Goal: Task Accomplishment & Management: Manage account settings

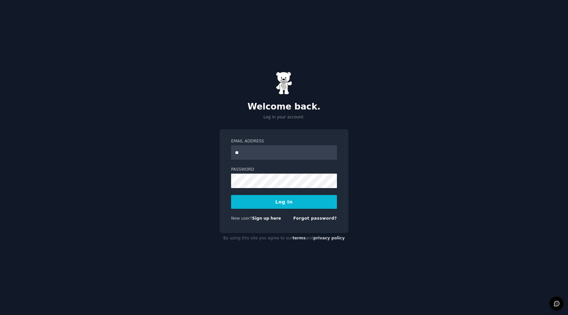
type input "*"
type input "**********"
click at [273, 203] on button "Log In" at bounding box center [284, 202] width 106 height 14
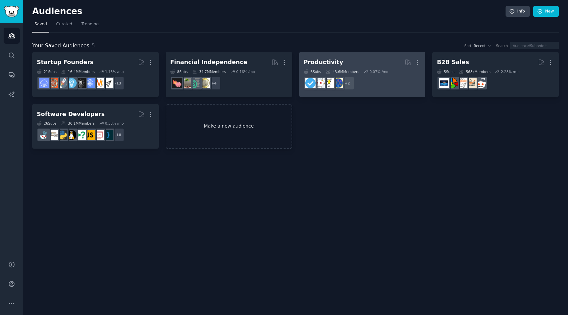
click at [242, 130] on link "Make a new audience" at bounding box center [229, 126] width 127 height 45
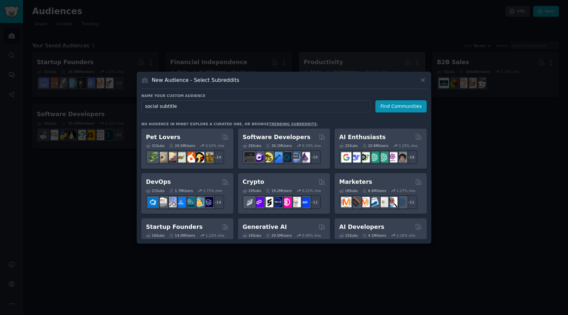
type input "social subtitles"
click at [392, 106] on button "Find Communities" at bounding box center [400, 106] width 51 height 12
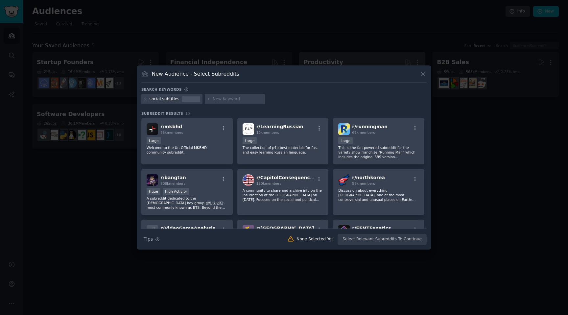
click at [296, 45] on div at bounding box center [284, 157] width 568 height 315
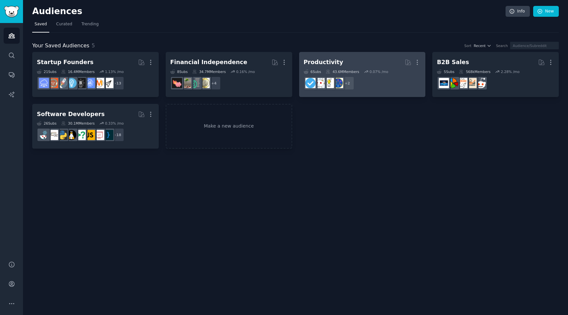
click at [61, 18] on div "Audiences Info New" at bounding box center [295, 12] width 527 height 13
click at [61, 24] on span "Curated" at bounding box center [64, 24] width 16 height 6
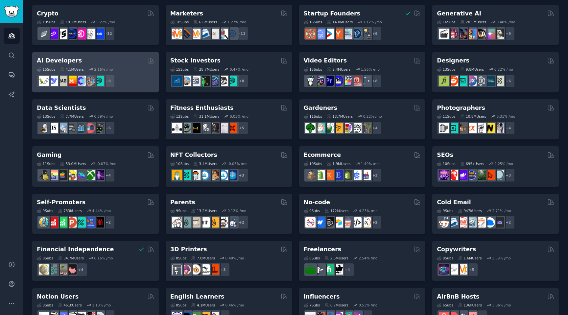
scroll to position [95, 0]
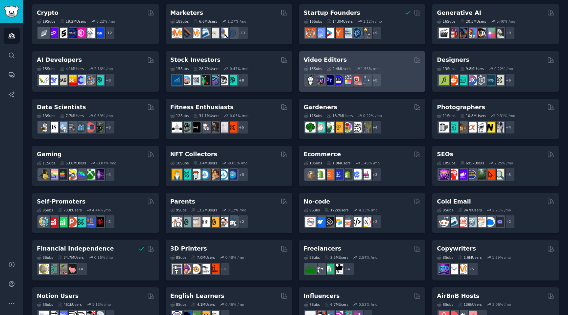
click at [342, 63] on div "Video Editors" at bounding box center [362, 60] width 117 height 8
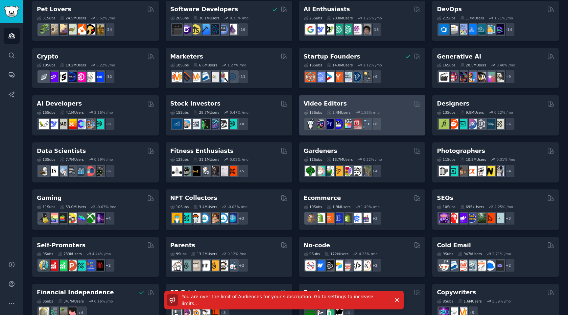
scroll to position [0, 0]
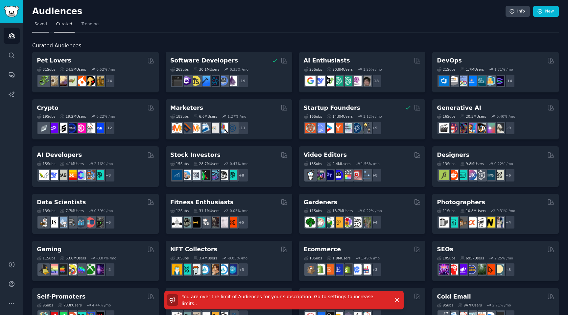
click at [42, 24] on span "Saved" at bounding box center [41, 24] width 12 height 6
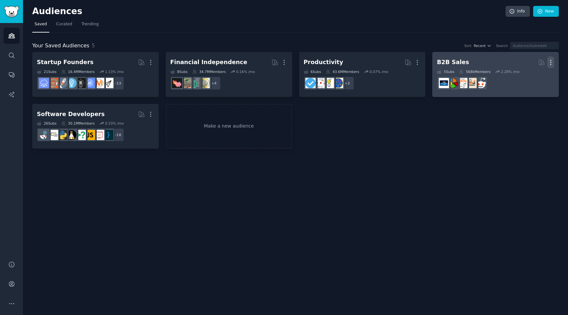
click at [553, 61] on icon "button" at bounding box center [550, 62] width 7 height 7
click at [527, 76] on p "Delete" at bounding box center [532, 76] width 15 height 7
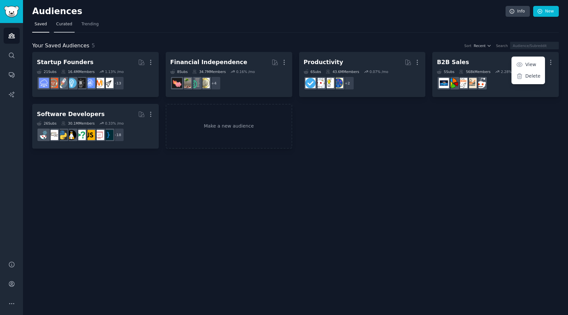
click at [65, 25] on span "Curated" at bounding box center [64, 24] width 16 height 6
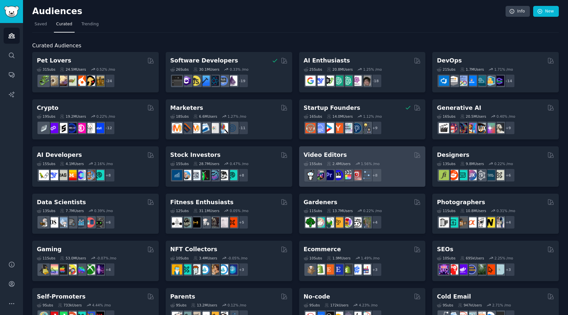
click at [350, 157] on div "Video Editors" at bounding box center [362, 155] width 117 height 8
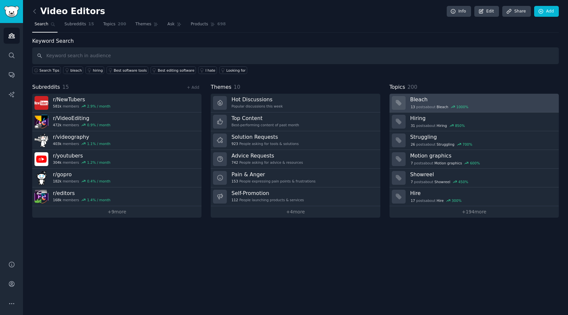
click at [411, 99] on h3 "Bleach" at bounding box center [482, 99] width 144 height 7
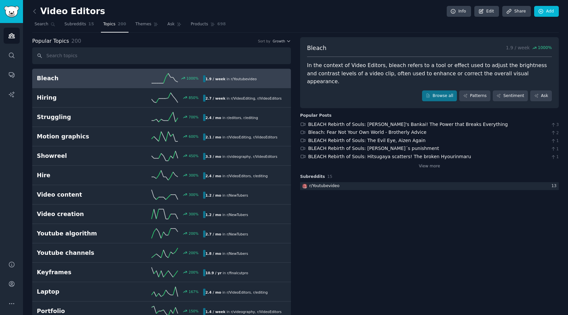
click at [318, 47] on span "Bleach" at bounding box center [316, 48] width 19 height 8
copy span "Bleach"
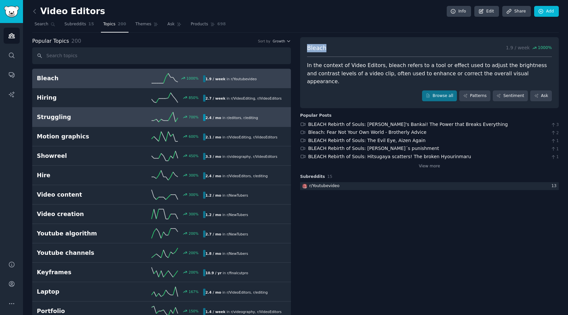
click at [66, 112] on div "Struggling 700 % 2.4 / mo in r/ editors , r/ editing" at bounding box center [162, 117] width 250 height 10
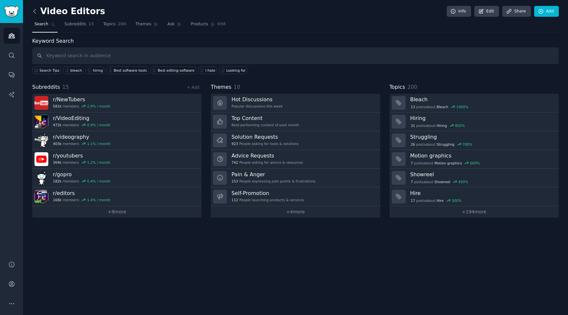
click at [33, 10] on icon at bounding box center [34, 11] width 7 height 7
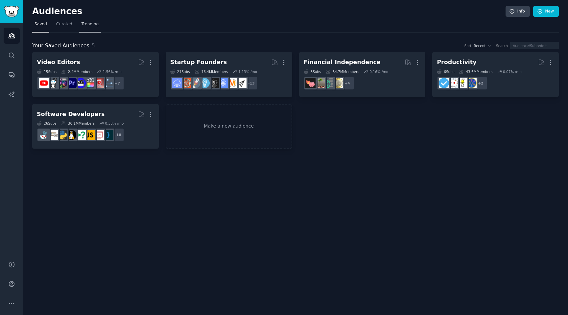
click at [91, 26] on span "Trending" at bounding box center [90, 24] width 17 height 6
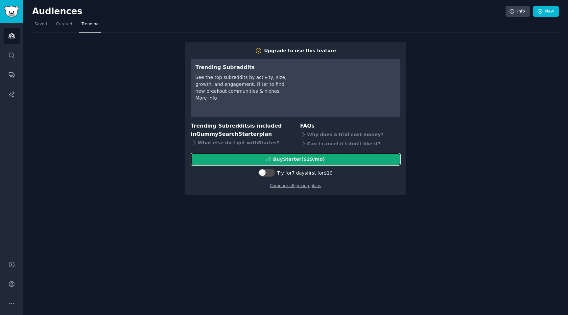
click at [231, 157] on div "Buy Starter ($ 29 /mo )" at bounding box center [295, 159] width 209 height 7
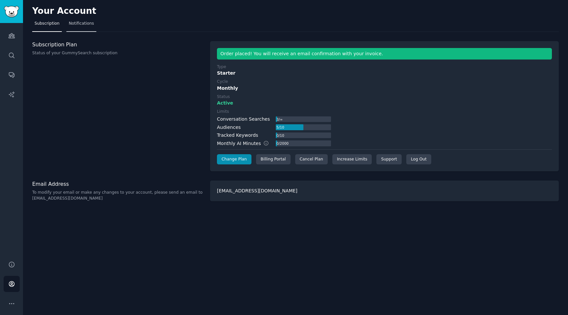
click at [84, 23] on span "Notifications" at bounding box center [81, 24] width 25 height 6
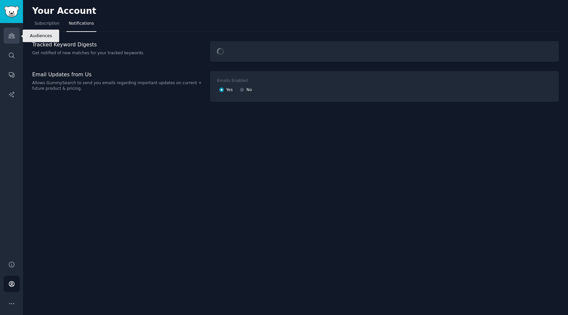
click at [15, 35] on link "Audiences" at bounding box center [12, 36] width 16 height 16
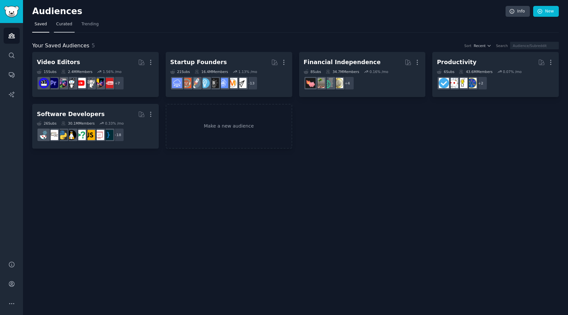
click at [63, 22] on span "Curated" at bounding box center [64, 24] width 16 height 6
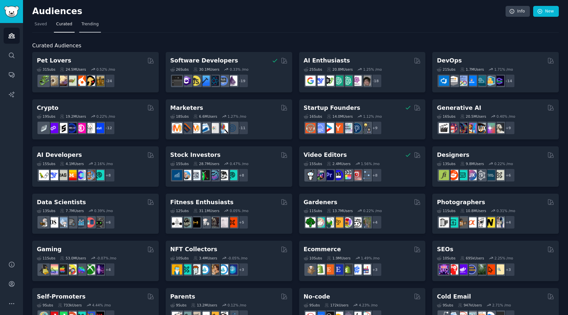
click at [90, 23] on span "Trending" at bounding box center [90, 24] width 17 height 6
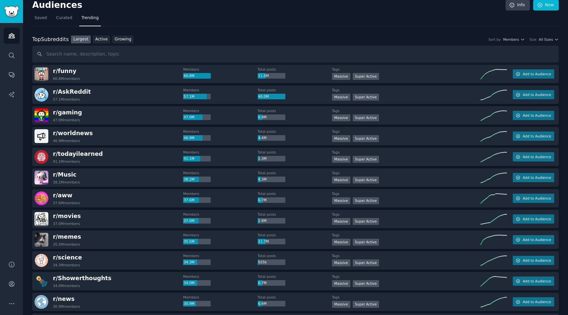
scroll to position [11, 0]
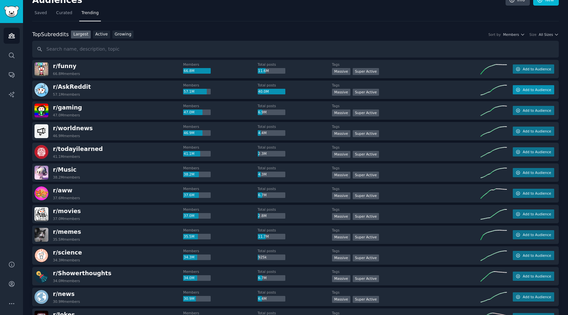
click at [517, 90] on icon "button" at bounding box center [518, 89] width 5 height 5
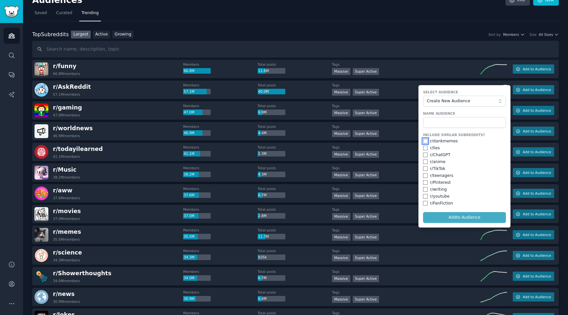
click at [425, 142] on input "checkbox" at bounding box center [425, 141] width 5 height 5
checkbox input "true"
click at [424, 154] on input "checkbox" at bounding box center [425, 155] width 5 height 5
checkbox input "true"
click at [424, 170] on input "checkbox" at bounding box center [425, 168] width 5 height 5
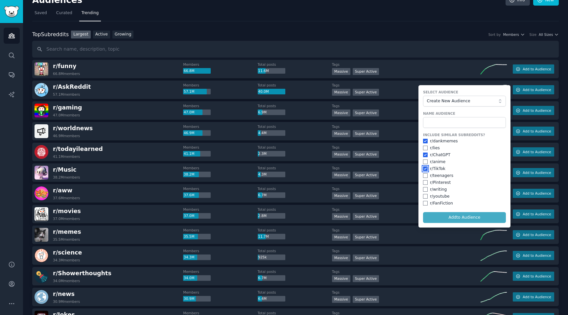
checkbox input "true"
click at [423, 177] on input "checkbox" at bounding box center [425, 175] width 5 height 5
checkbox input "true"
click at [423, 182] on input "checkbox" at bounding box center [425, 182] width 5 height 5
checkbox input "true"
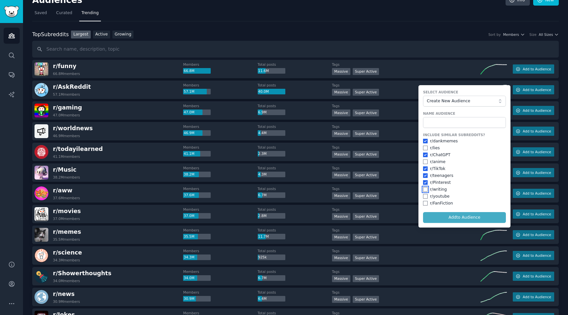
click at [424, 190] on input "checkbox" at bounding box center [425, 189] width 5 height 5
checkbox input "true"
click at [424, 197] on input "checkbox" at bounding box center [425, 196] width 5 height 5
checkbox input "true"
click at [424, 201] on input "checkbox" at bounding box center [425, 203] width 5 height 5
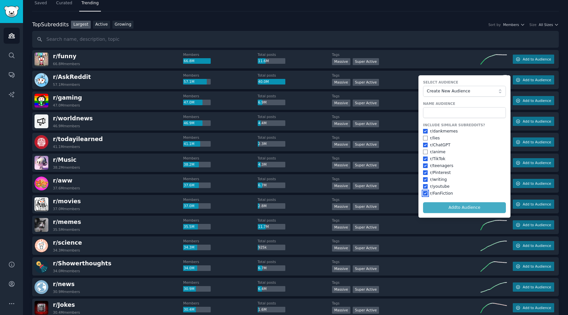
scroll to position [22, 0]
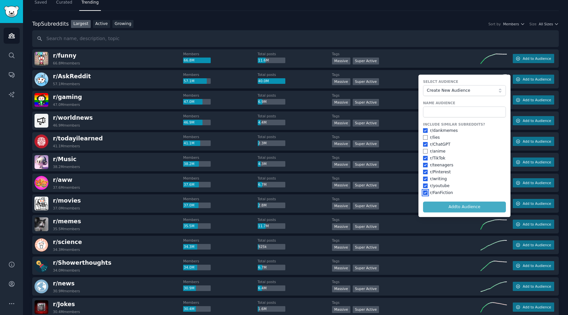
click at [425, 191] on input "checkbox" at bounding box center [425, 192] width 5 height 5
checkbox input "false"
click at [451, 112] on input "text" at bounding box center [464, 112] width 83 height 11
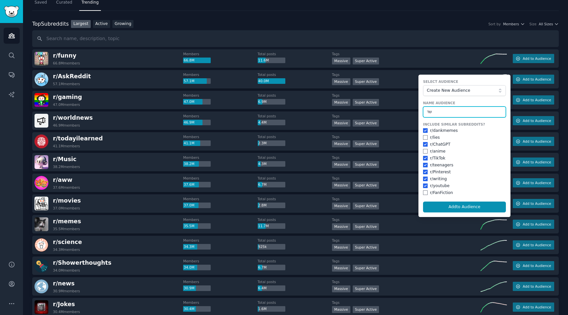
type input "ש"
type input "ask reddit"
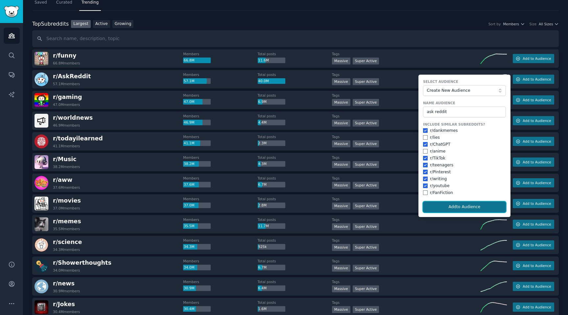
click at [444, 208] on button "Add to Audience" at bounding box center [464, 207] width 83 height 11
checkbox input "false"
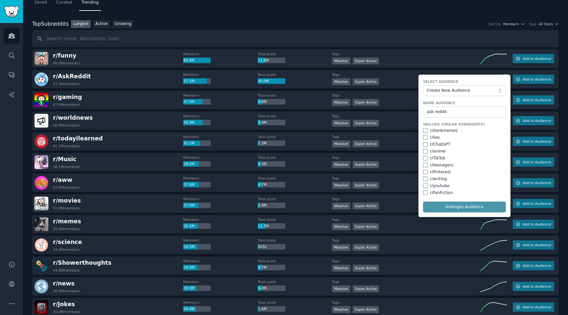
checkbox input "false"
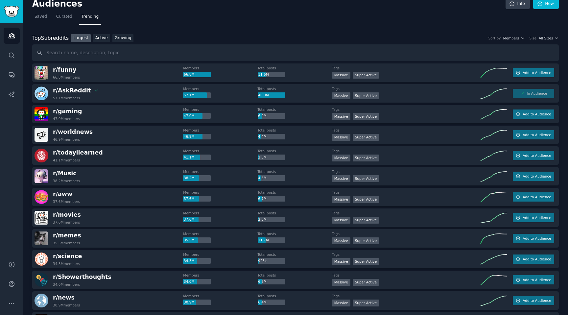
scroll to position [0, 0]
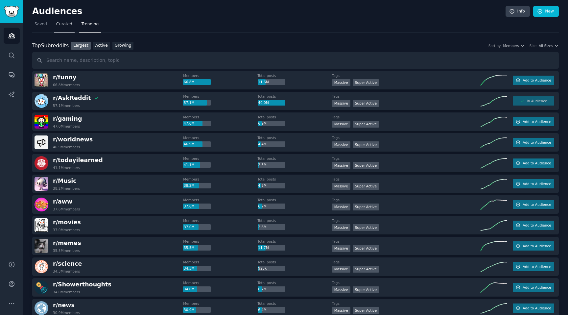
click at [62, 28] on link "Curated" at bounding box center [64, 25] width 21 height 13
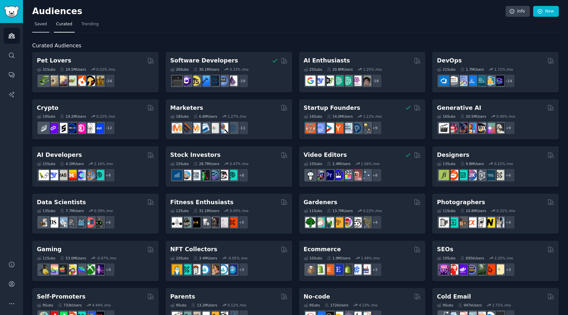
click at [44, 27] on span "Saved" at bounding box center [41, 24] width 12 height 6
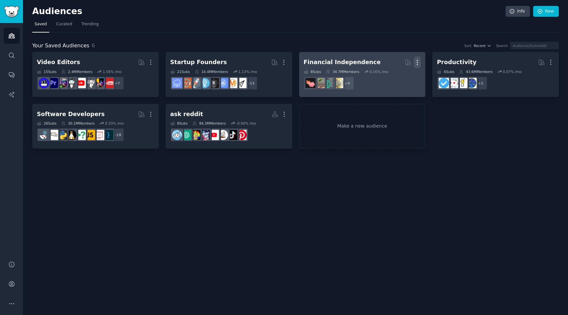
click at [417, 60] on icon "button" at bounding box center [417, 62] width 1 height 5
click at [401, 75] on p "Delete" at bounding box center [399, 76] width 15 height 7
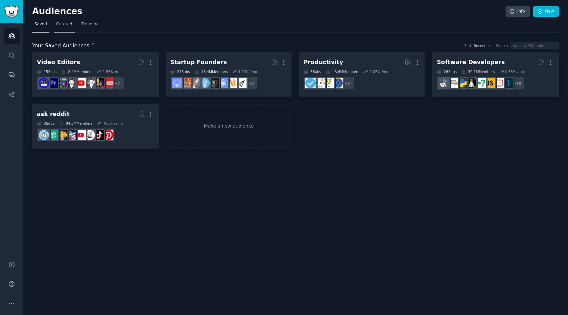
click at [60, 27] on span "Curated" at bounding box center [64, 24] width 16 height 6
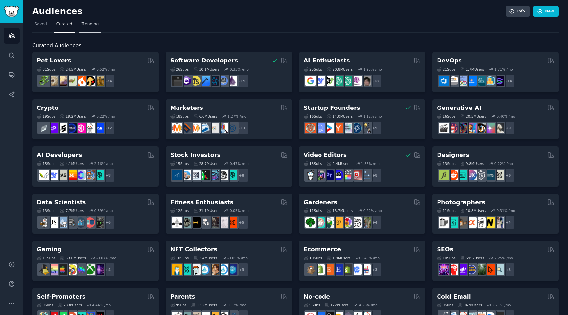
click at [98, 24] on link "Trending" at bounding box center [90, 25] width 22 height 13
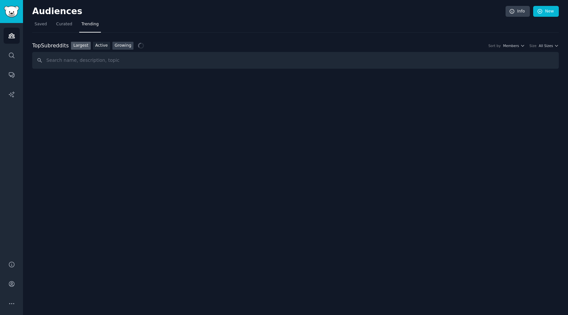
click at [122, 46] on link "Growing" at bounding box center [122, 46] width 21 height 8
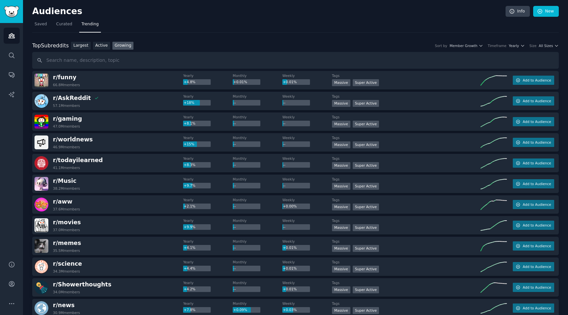
click at [122, 46] on link "Growing" at bounding box center [122, 46] width 21 height 8
click at [101, 44] on link "Active" at bounding box center [101, 46] width 17 height 8
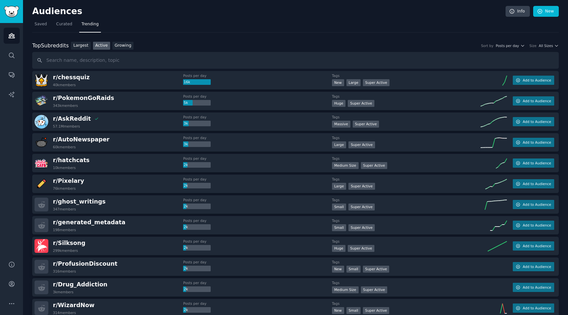
drag, startPoint x: 357, startPoint y: 15, endPoint x: 212, endPoint y: 15, distance: 145.3
click at [350, 15] on h2 "Audiences" at bounding box center [268, 11] width 473 height 11
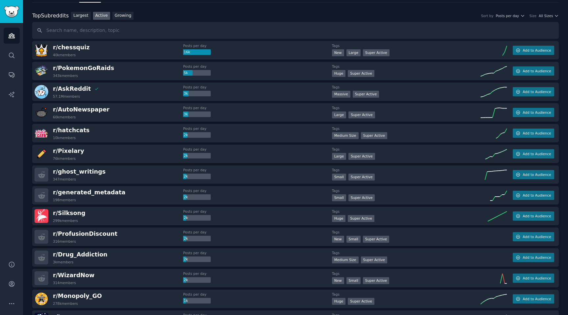
scroll to position [17, 0]
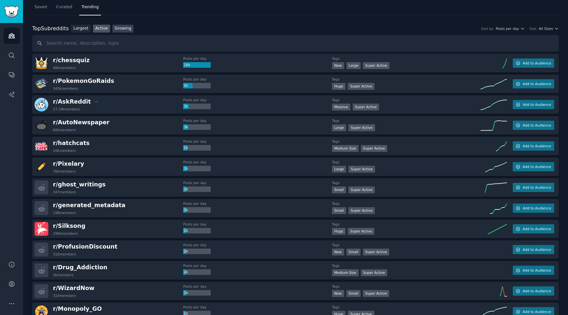
click at [119, 32] on link "Growing" at bounding box center [122, 29] width 21 height 8
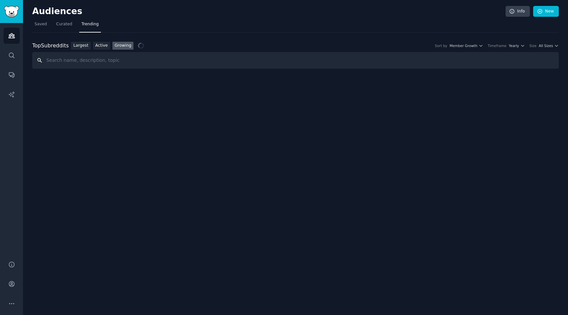
click at [101, 63] on input "text" at bounding box center [295, 60] width 527 height 17
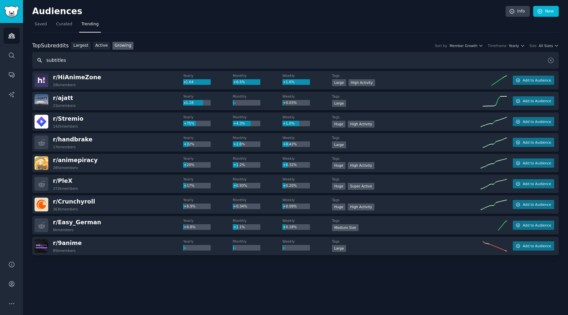
drag, startPoint x: 66, startPoint y: 59, endPoint x: 39, endPoint y: 60, distance: 26.3
click at [40, 60] on input "subtitles" at bounding box center [295, 60] width 527 height 17
paste input "S"
click at [85, 46] on link "Largest" at bounding box center [81, 46] width 20 height 8
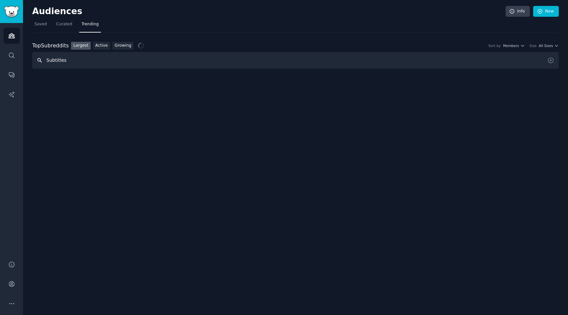
click at [74, 60] on input "Subtitles" at bounding box center [295, 60] width 527 height 17
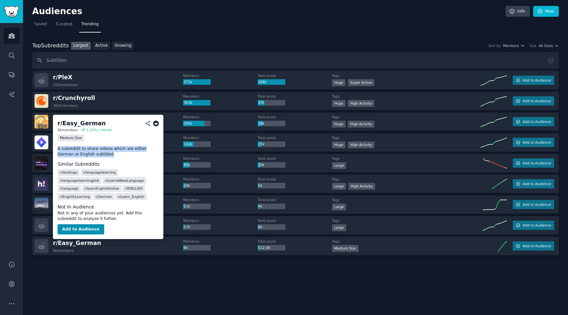
drag, startPoint x: 98, startPoint y: 154, endPoint x: 57, endPoint y: 146, distance: 42.2
click at [57, 146] on div "r/ Easy_German 6k members 1.14 % / month Medium Size A subreddit to share video…" at bounding box center [108, 177] width 110 height 124
copy p "A subreddit to share videos which are either German or English subtitled"
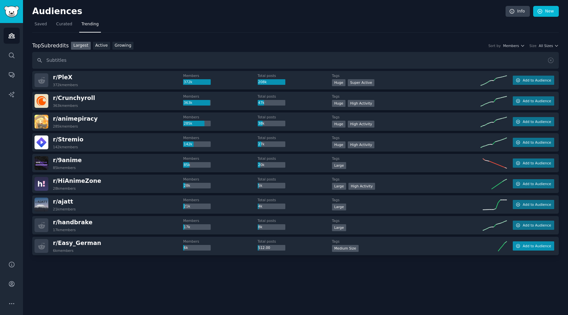
click at [540, 248] on button "Add to Audience" at bounding box center [533, 245] width 41 height 9
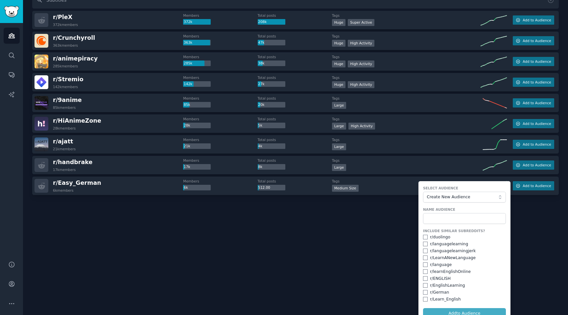
scroll to position [69, 0]
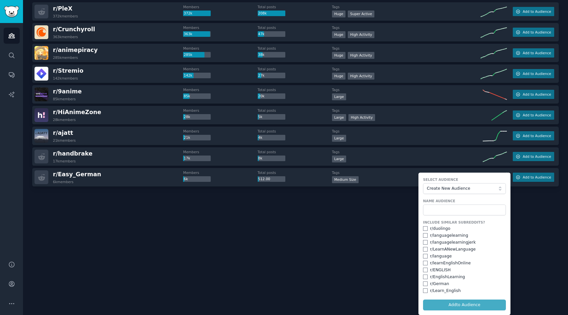
click at [370, 204] on div at bounding box center [295, 204] width 527 height 37
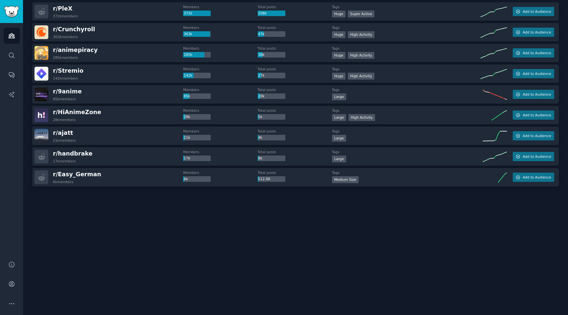
scroll to position [0, 0]
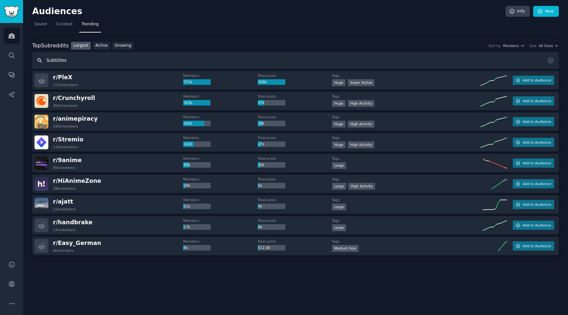
click at [48, 59] on input "Subtitles" at bounding box center [295, 60] width 527 height 17
click at [47, 59] on input "Subtitles" at bounding box center [295, 60] width 527 height 17
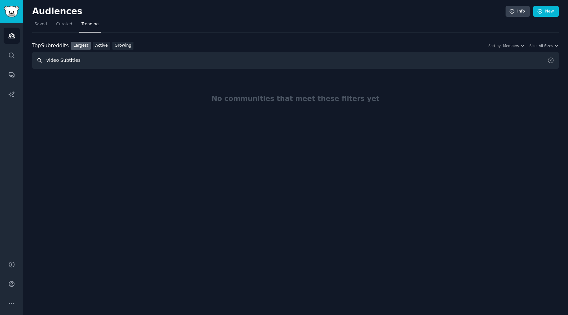
click at [53, 62] on input "video Subtitles" at bounding box center [295, 60] width 527 height 17
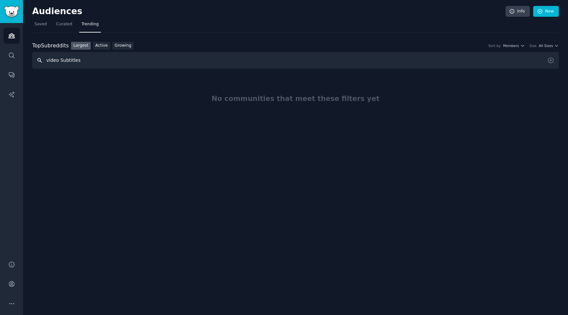
click at [53, 62] on input "video Subtitles" at bounding box center [295, 60] width 527 height 17
click at [54, 62] on input "video Subtitles" at bounding box center [295, 60] width 527 height 17
type input "tiktok Subtitles"
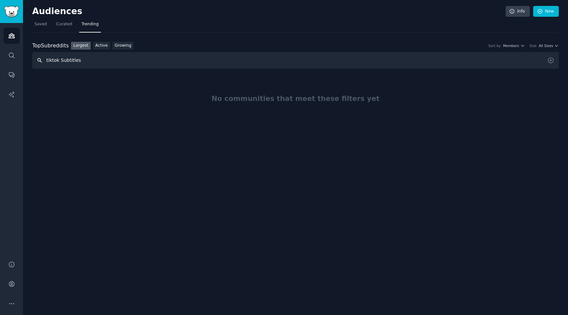
drag, startPoint x: 75, startPoint y: 66, endPoint x: 20, endPoint y: 63, distance: 55.0
click at [20, 63] on div "Audiences Audiences Search Conversations AI Reports Help Account More Audiences…" at bounding box center [284, 157] width 568 height 315
click at [35, 27] on span "Saved" at bounding box center [41, 24] width 12 height 6
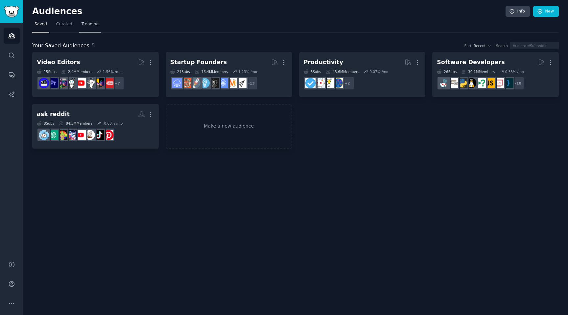
click at [90, 22] on span "Trending" at bounding box center [90, 24] width 17 height 6
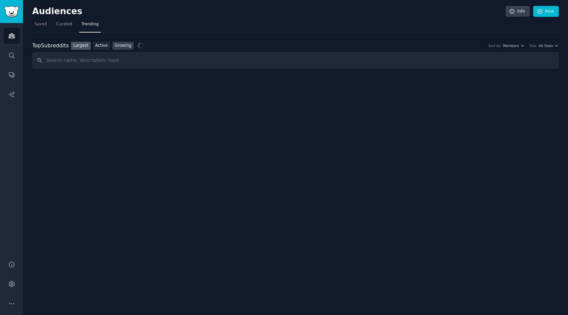
click at [124, 47] on link "Growing" at bounding box center [122, 46] width 21 height 8
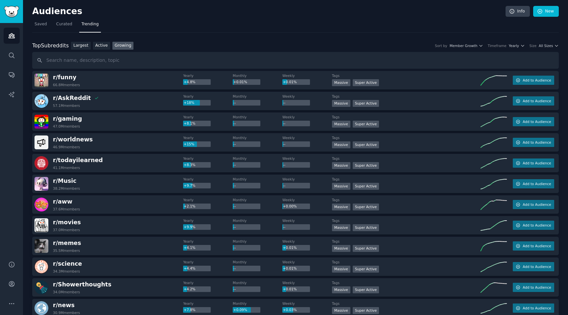
click at [513, 49] on div "Top Subreddits Top Subreddits Largest Active Growing Sort by Member Growth Time…" at bounding box center [295, 46] width 527 height 8
click at [515, 47] on span "Yearly" at bounding box center [514, 45] width 10 height 5
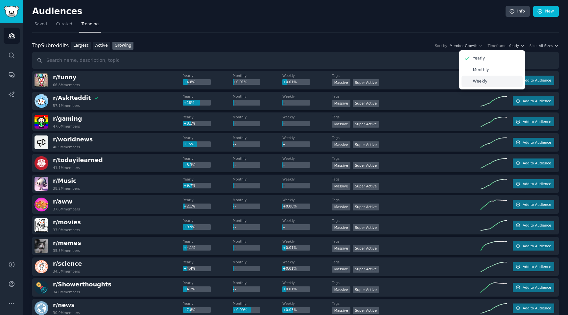
click at [479, 83] on p "Weekly" at bounding box center [480, 82] width 14 height 6
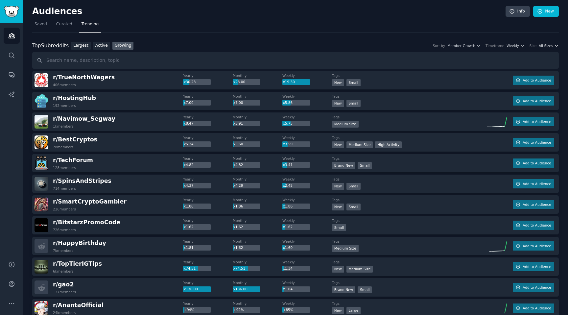
click at [542, 45] on span "All Sizes" at bounding box center [546, 45] width 14 height 5
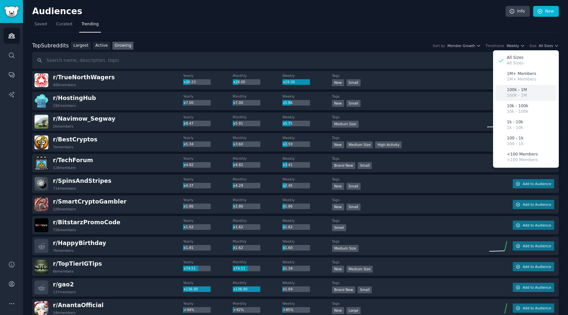
click at [521, 96] on p "100k - 1M" at bounding box center [517, 96] width 20 height 6
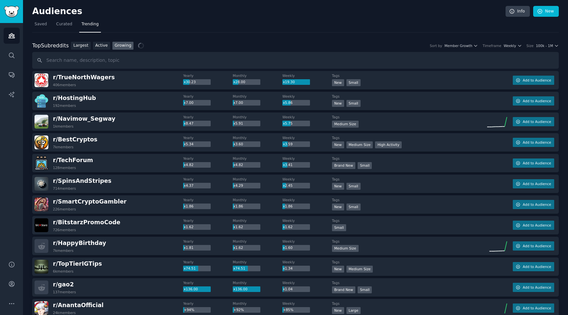
click at [541, 49] on div "Top Subreddits Top Subreddits Largest Active Growing Sort by Member Growth Time…" at bounding box center [295, 46] width 527 height 8
click at [545, 46] on span "100k - 1M" at bounding box center [544, 45] width 17 height 5
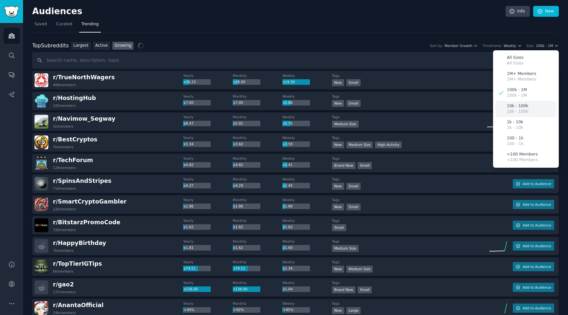
click at [516, 104] on p "10k - 100k" at bounding box center [517, 106] width 21 height 6
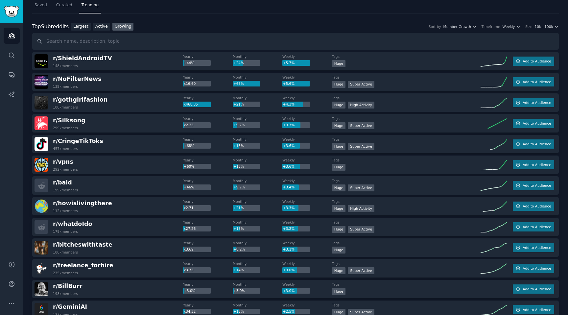
scroll to position [13, 0]
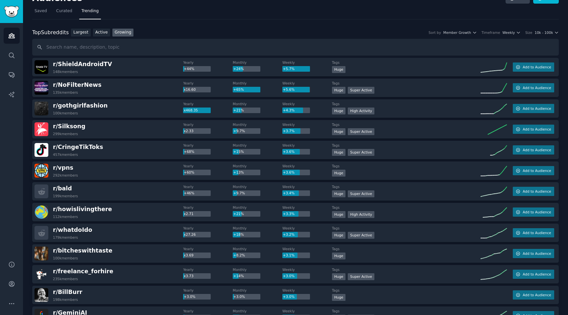
click at [236, 69] on span "+24%" at bounding box center [238, 69] width 11 height 4
click at [242, 62] on dt "Monthly" at bounding box center [258, 62] width 50 height 5
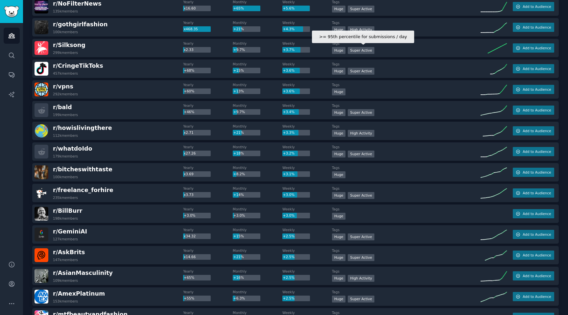
scroll to position [0, 0]
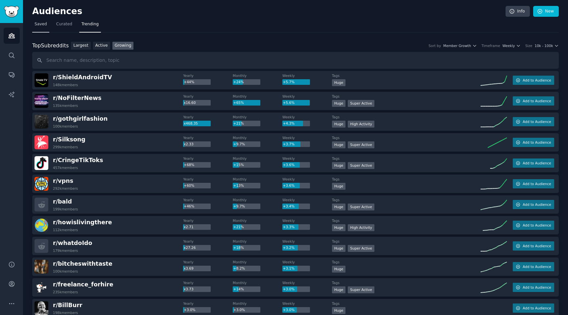
click at [41, 23] on span "Saved" at bounding box center [41, 24] width 12 height 6
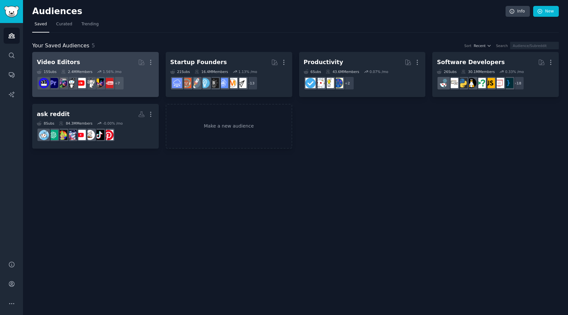
click at [97, 66] on h2 "Video Editors More" at bounding box center [95, 63] width 117 height 12
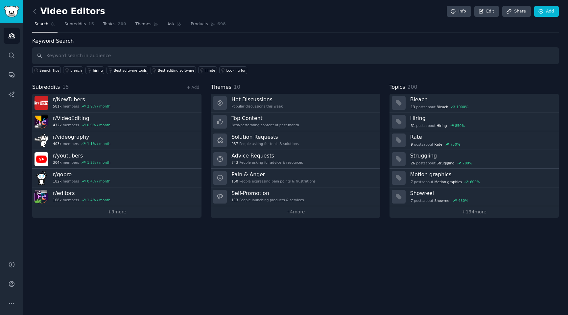
click at [46, 24] on span "Search" at bounding box center [42, 24] width 14 height 6
click at [75, 28] on link "Subreddits 15" at bounding box center [79, 25] width 34 height 13
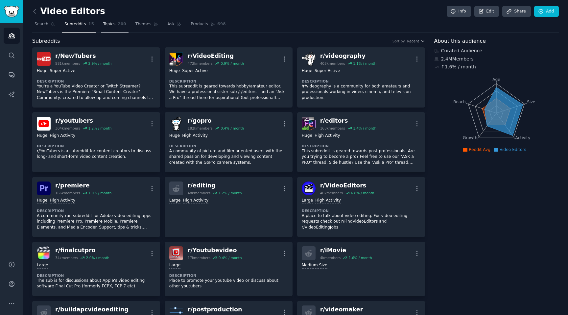
click at [110, 24] on span "Topics" at bounding box center [109, 24] width 12 height 6
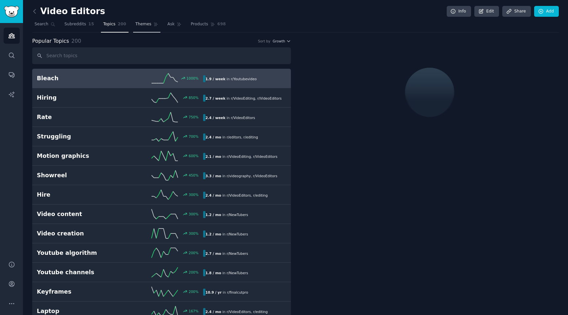
click at [144, 23] on span "Themes" at bounding box center [143, 24] width 16 height 6
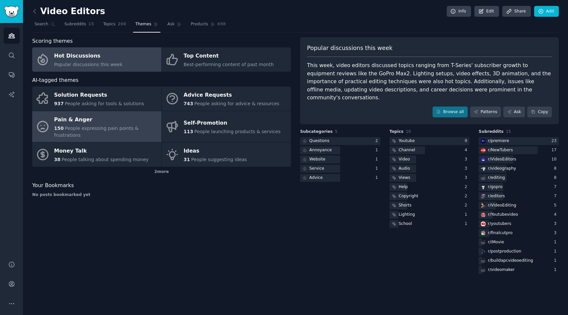
click at [84, 120] on div "Pain & Anger" at bounding box center [106, 119] width 104 height 11
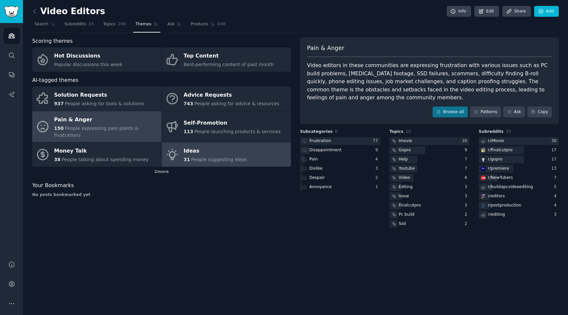
click at [187, 148] on div "Ideas" at bounding box center [215, 151] width 63 height 11
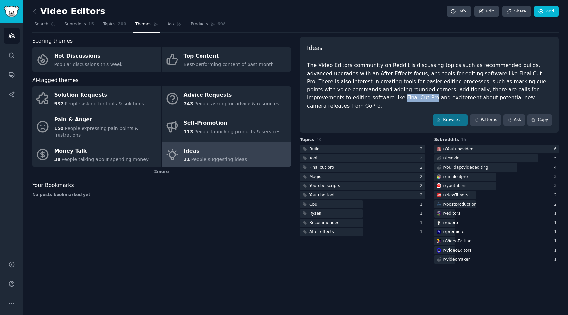
drag, startPoint x: 538, startPoint y: 91, endPoint x: 324, endPoint y: 99, distance: 213.2
click at [324, 99] on div "The Video Editors community on Reddit is discussing topics such as recommended …" at bounding box center [429, 85] width 245 height 48
copy div "Final Cut Pro"
click at [322, 100] on div "The Video Editors community on Reddit is discussing topics such as recommended …" at bounding box center [429, 85] width 245 height 48
click at [445, 114] on link "Browse all" at bounding box center [450, 119] width 35 height 11
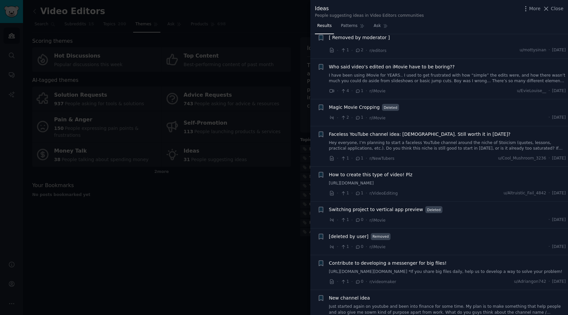
scroll to position [698, 0]
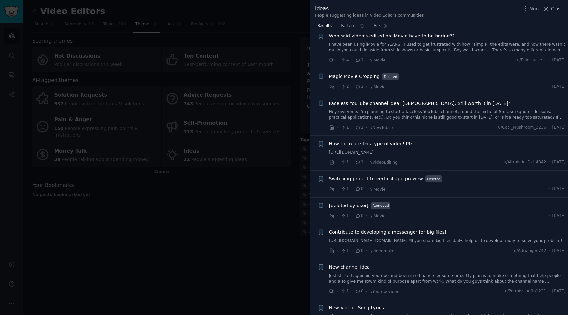
click at [272, 173] on div at bounding box center [284, 157] width 568 height 315
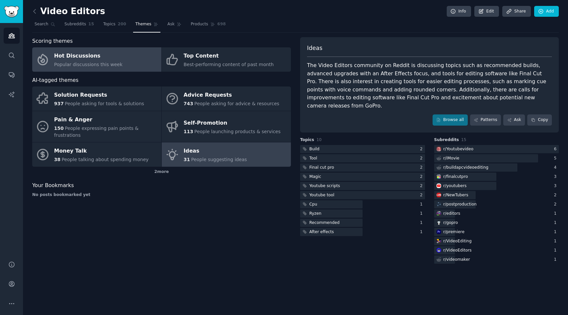
click at [87, 61] on div "Popular discussions this week" at bounding box center [88, 64] width 68 height 7
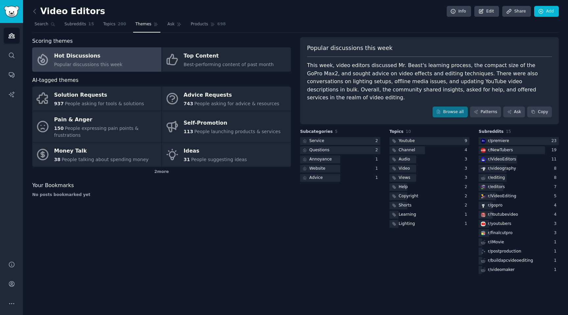
click at [272, 218] on div "Scoring themes Hot Discussions Popular discussions this week Top Content Best-p…" at bounding box center [161, 156] width 259 height 238
click at [33, 10] on icon at bounding box center [34, 11] width 7 height 7
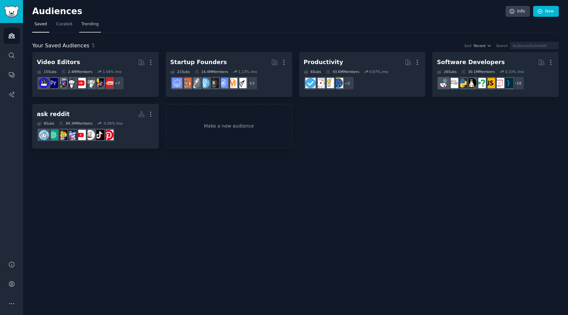
click at [84, 21] on span "Trending" at bounding box center [90, 24] width 17 height 6
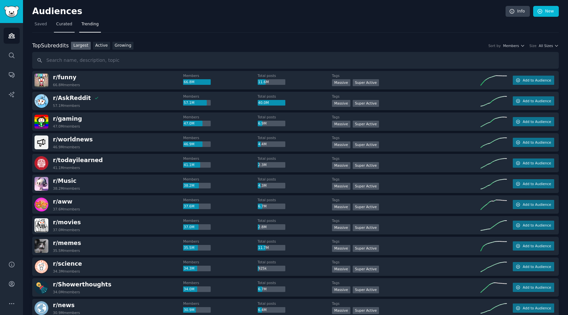
click at [61, 27] on span "Curated" at bounding box center [64, 24] width 16 height 6
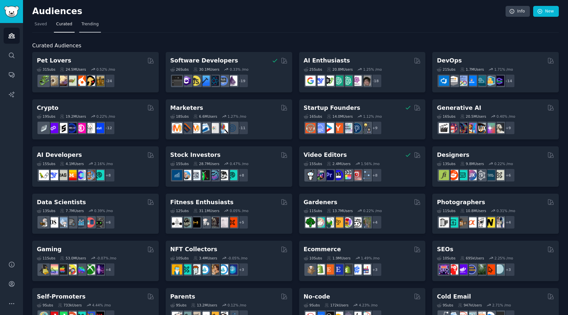
click at [82, 25] on span "Trending" at bounding box center [90, 24] width 17 height 6
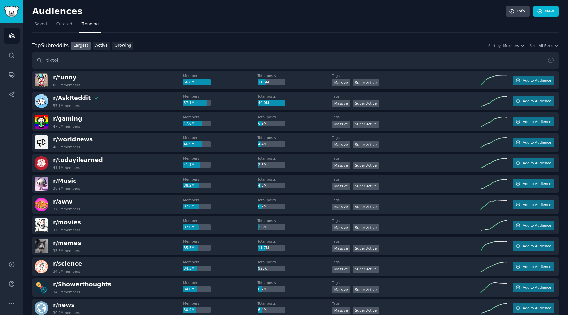
type input "tiktok"
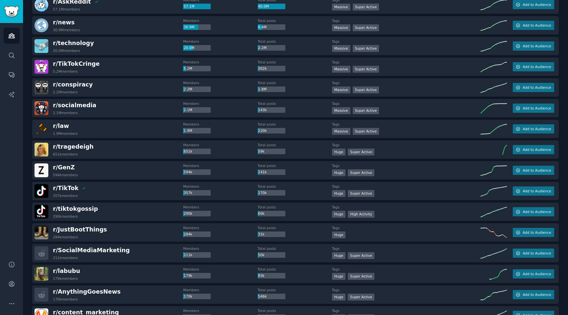
scroll to position [81, 0]
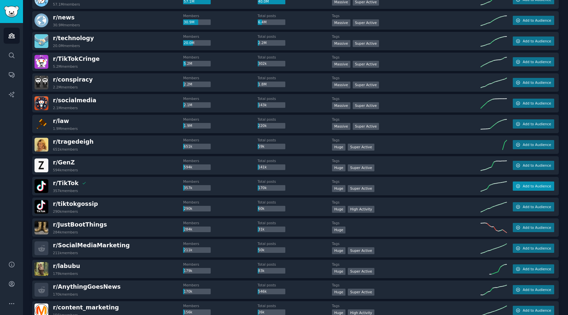
click at [523, 187] on span "Add to Audience" at bounding box center [537, 186] width 28 height 5
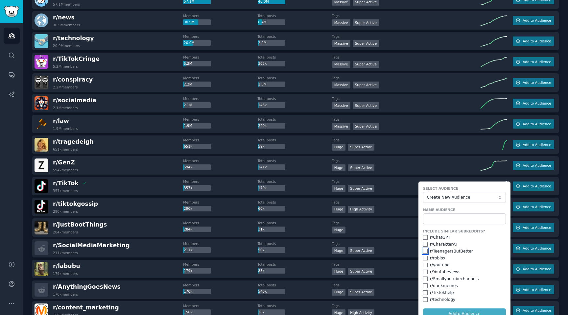
click at [424, 251] on input "checkbox" at bounding box center [425, 251] width 5 height 5
checkbox input "true"
click at [425, 266] on input "checkbox" at bounding box center [425, 265] width 5 height 5
checkbox input "true"
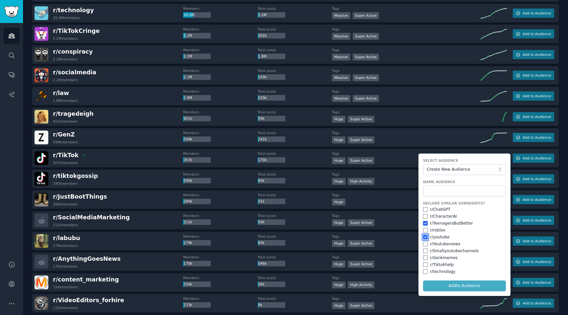
scroll to position [111, 0]
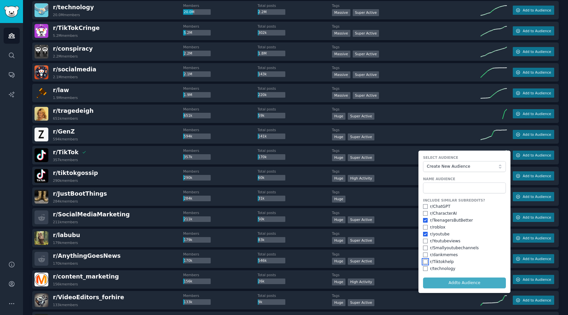
click at [424, 262] on input "checkbox" at bounding box center [425, 261] width 5 height 5
checkbox input "true"
click at [424, 268] on input "checkbox" at bounding box center [425, 268] width 5 height 5
checkbox input "true"
click at [424, 249] on input "checkbox" at bounding box center [425, 248] width 5 height 5
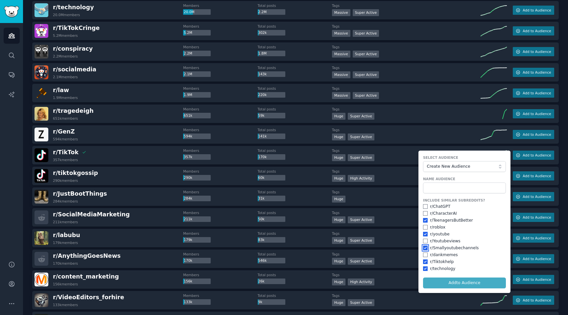
checkbox input "true"
click at [423, 241] on input "checkbox" at bounding box center [425, 241] width 5 height 5
checkbox input "true"
click at [443, 283] on form "Select Audience Create New Audience Name Audience Include Similar Subreddits? r…" at bounding box center [465, 222] width 92 height 142
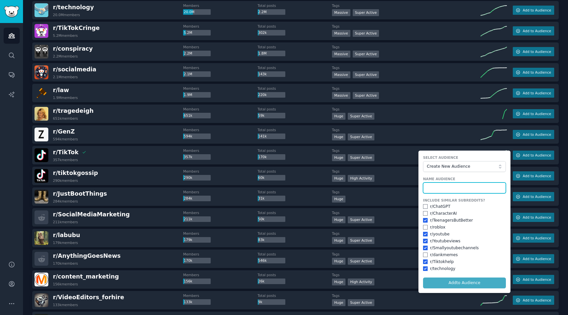
click at [447, 186] on input "text" at bounding box center [464, 187] width 83 height 11
type input "tiktok & youtue"
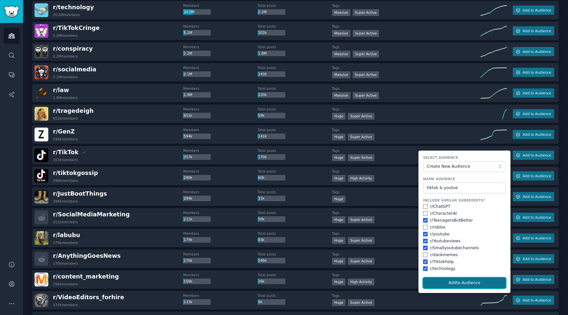
click at [459, 287] on button "Add to Audience" at bounding box center [464, 282] width 83 height 11
checkbox input "false"
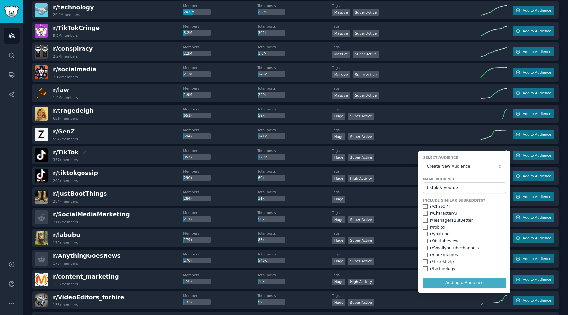
checkbox input "false"
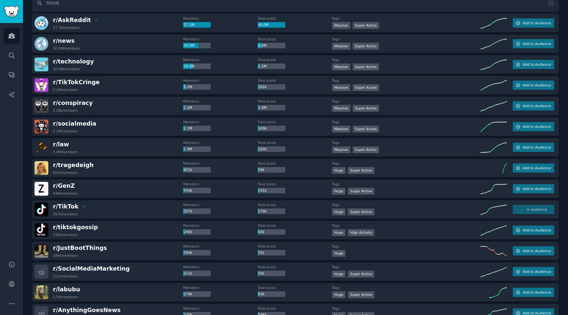
scroll to position [0, 0]
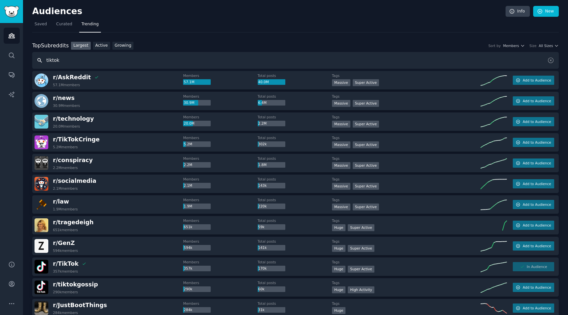
drag, startPoint x: 71, startPoint y: 57, endPoint x: 45, endPoint y: 57, distance: 26.3
click at [45, 57] on input "tiktok" at bounding box center [295, 60] width 527 height 17
type input "reels"
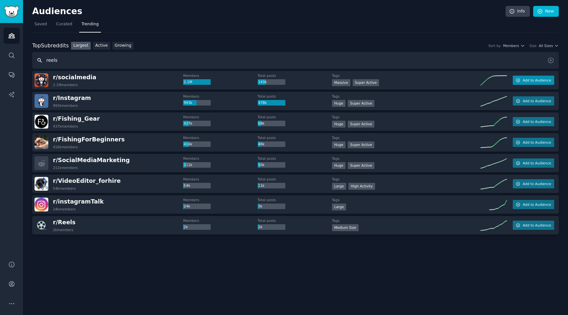
click at [532, 84] on button "Add to Audience" at bounding box center [533, 80] width 41 height 9
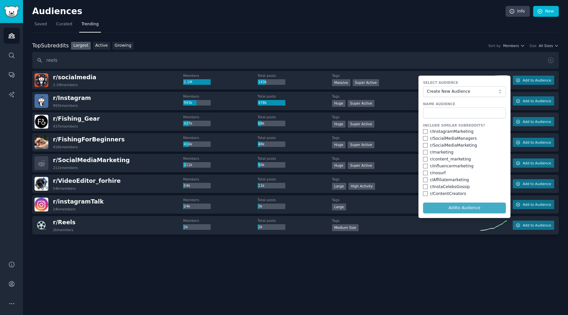
click at [460, 132] on div "r/ InstagramMarketing" at bounding box center [452, 132] width 44 height 6
click at [425, 134] on div "r/ InstagramMarketing" at bounding box center [464, 132] width 83 height 6
click at [425, 132] on input "checkbox" at bounding box center [425, 131] width 5 height 5
checkbox input "true"
click at [426, 145] on input "checkbox" at bounding box center [425, 145] width 5 height 5
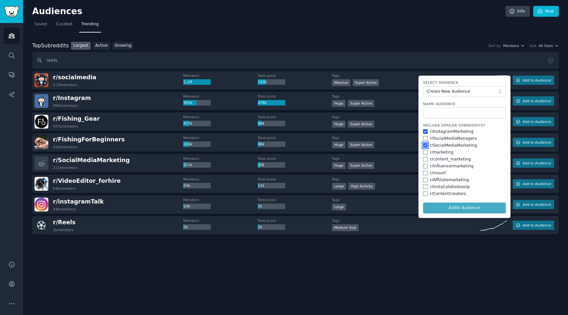
checkbox input "true"
click at [425, 153] on input "checkbox" at bounding box center [425, 152] width 5 height 5
checkbox input "true"
click at [426, 159] on input "checkbox" at bounding box center [425, 159] width 5 height 5
checkbox input "true"
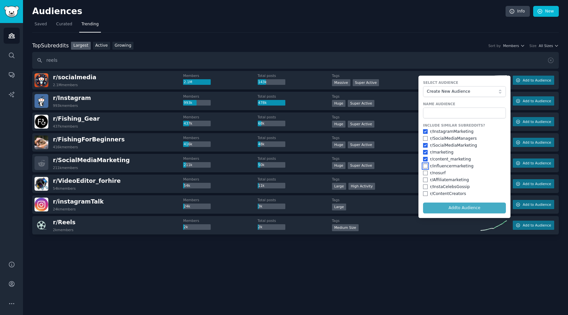
click at [425, 167] on input "checkbox" at bounding box center [425, 166] width 5 height 5
checkbox input "true"
click at [425, 193] on input "checkbox" at bounding box center [425, 193] width 5 height 5
checkbox input "true"
drag, startPoint x: 465, startPoint y: 194, endPoint x: 434, endPoint y: 193, distance: 31.6
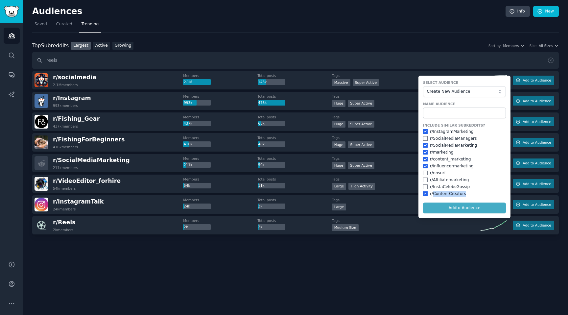
click at [434, 193] on div "r/ ContentCreators" at bounding box center [464, 194] width 83 height 6
click at [434, 193] on div "r/ ContentCreators" at bounding box center [448, 194] width 36 height 6
click at [427, 180] on input "checkbox" at bounding box center [425, 180] width 5 height 5
checkbox input "true"
click at [426, 185] on input "checkbox" at bounding box center [425, 186] width 5 height 5
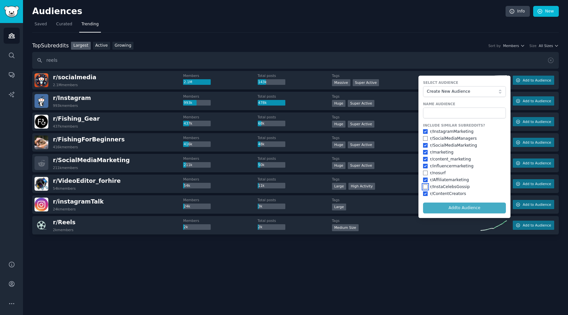
checkbox input "true"
drag, startPoint x: 465, startPoint y: 194, endPoint x: 434, endPoint y: 194, distance: 31.6
click at [434, 194] on div "r/ ContentCreators" at bounding box center [464, 194] width 83 height 6
copy div "ContentCreators"
click at [459, 112] on input "text" at bounding box center [464, 113] width 83 height 11
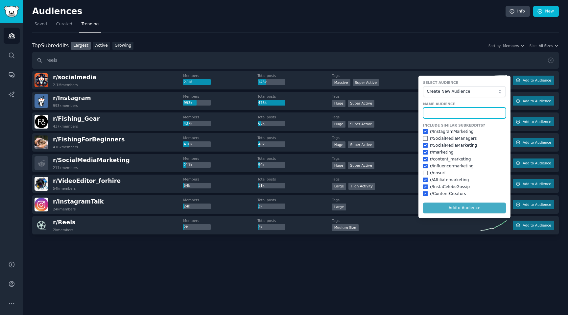
paste input "ContentCreators"
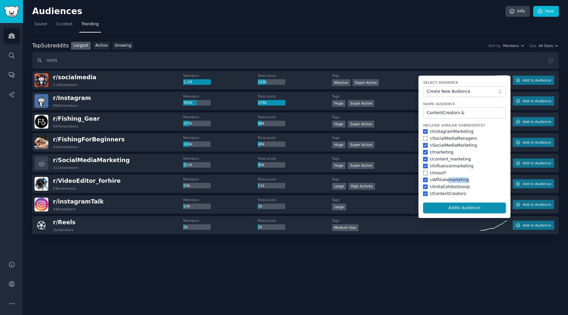
drag, startPoint x: 467, startPoint y: 181, endPoint x: 448, endPoint y: 181, distance: 18.8
click at [448, 181] on div "r/ Affiliatemarketing" at bounding box center [464, 180] width 83 height 6
copy div "marketing"
click at [479, 113] on input "ContentCreators &" at bounding box center [464, 113] width 83 height 11
paste input "marketing"
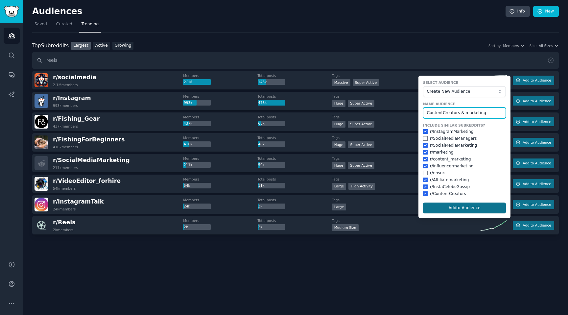
type input "ContentCreators & marketing"
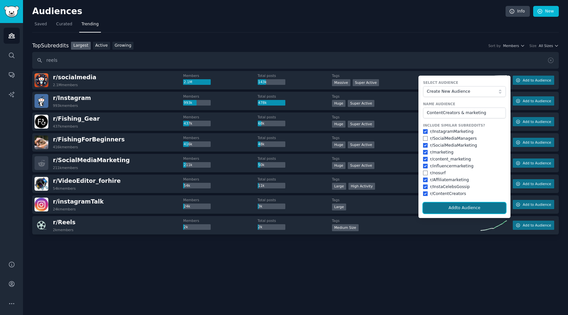
click at [443, 206] on button "Add to Audience" at bounding box center [464, 208] width 83 height 11
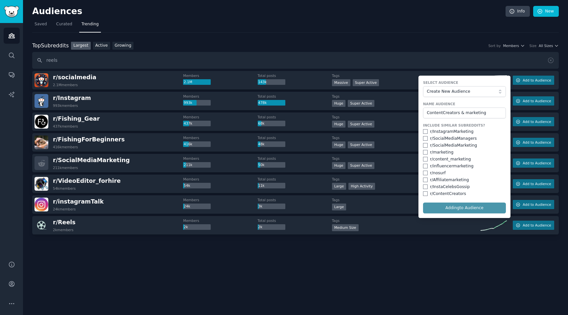
checkbox input "false"
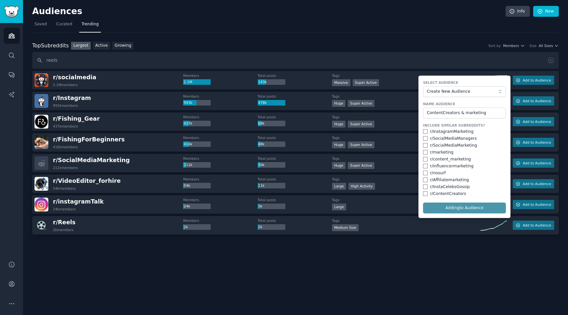
checkbox input "false"
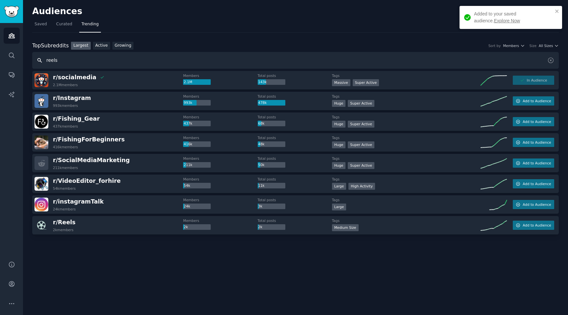
drag, startPoint x: 62, startPoint y: 63, endPoint x: 37, endPoint y: 63, distance: 25.6
click at [37, 63] on input "reels" at bounding box center [295, 60] width 527 height 17
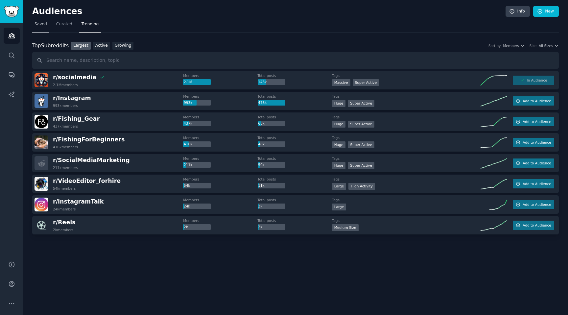
click at [45, 25] on span "Saved" at bounding box center [41, 24] width 12 height 6
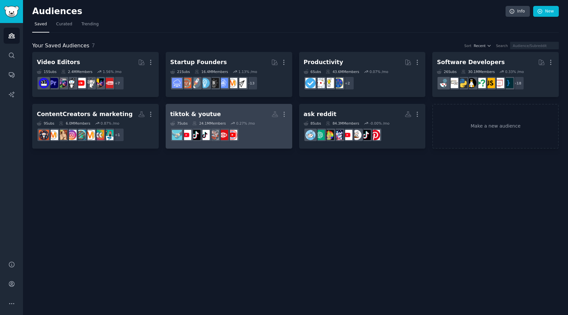
click at [207, 112] on div "tiktok & youtue" at bounding box center [195, 114] width 51 height 8
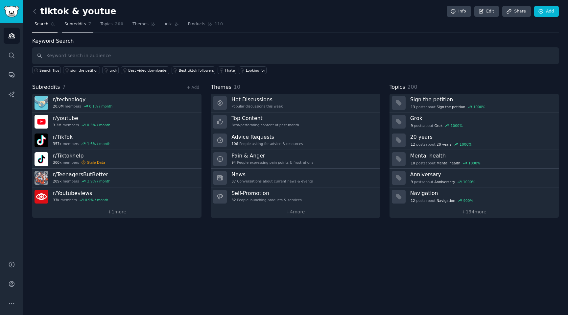
click at [76, 26] on span "Subreddits" at bounding box center [75, 24] width 22 height 6
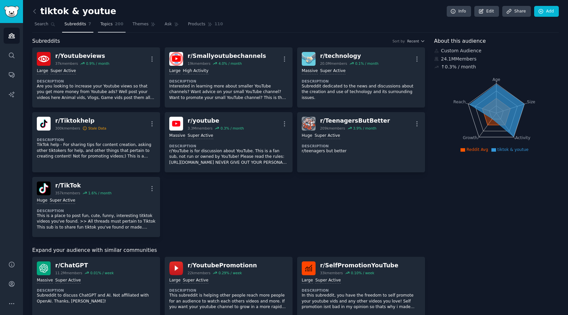
click at [105, 26] on span "Topics" at bounding box center [106, 24] width 12 height 6
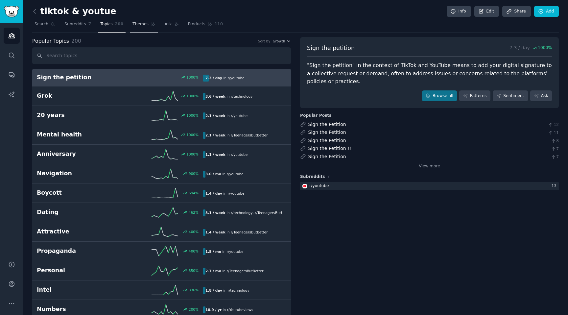
click at [140, 22] on span "Themes" at bounding box center [140, 24] width 16 height 6
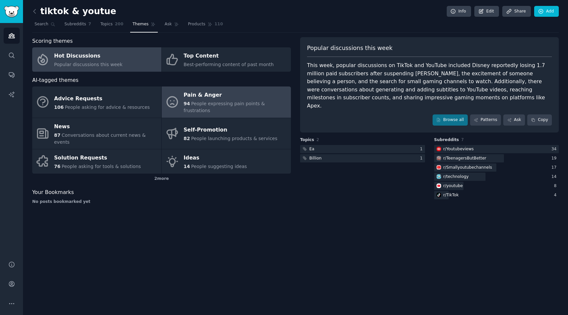
click at [185, 91] on div "Pain & Anger" at bounding box center [236, 95] width 104 height 11
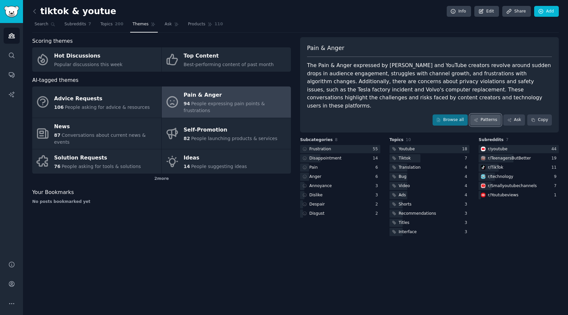
click at [489, 114] on link "Patterns" at bounding box center [485, 119] width 31 height 11
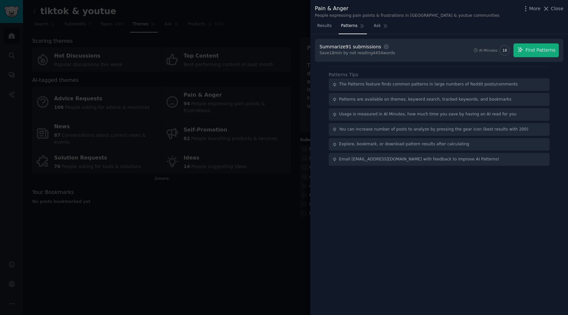
click at [395, 86] on div "The Patterns feature finds common patterns in large numbers of Reddit posts/com…" at bounding box center [428, 85] width 179 height 6
click at [400, 86] on div "The Patterns feature finds common patterns in large numbers of Reddit posts/com…" at bounding box center [428, 85] width 179 height 6
click at [524, 56] on button "Find Patterns" at bounding box center [536, 50] width 45 height 14
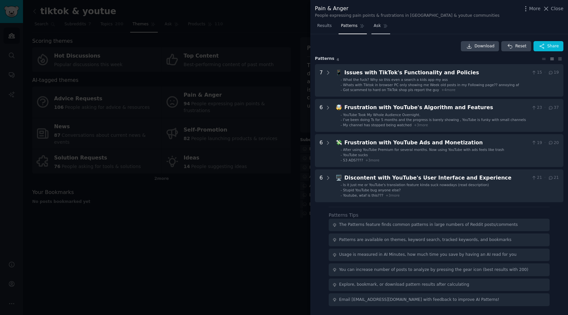
click at [374, 29] on link "Ask" at bounding box center [380, 27] width 19 height 13
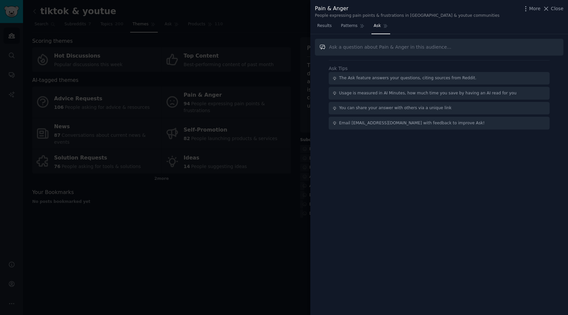
click at [382, 50] on input "text" at bounding box center [439, 47] width 249 height 17
